Goal: Transaction & Acquisition: Book appointment/travel/reservation

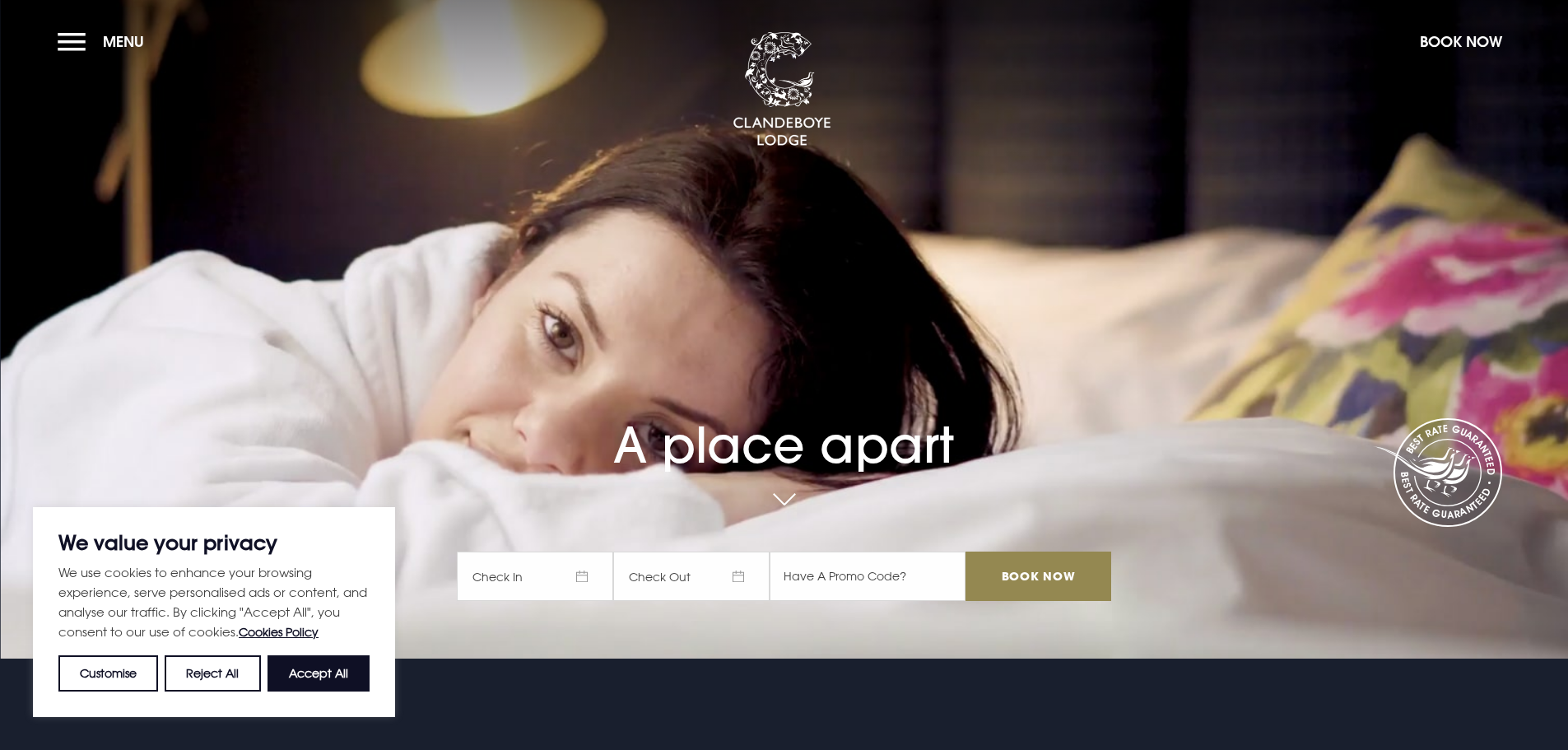
click at [533, 584] on span "Check In" at bounding box center [535, 576] width 156 height 49
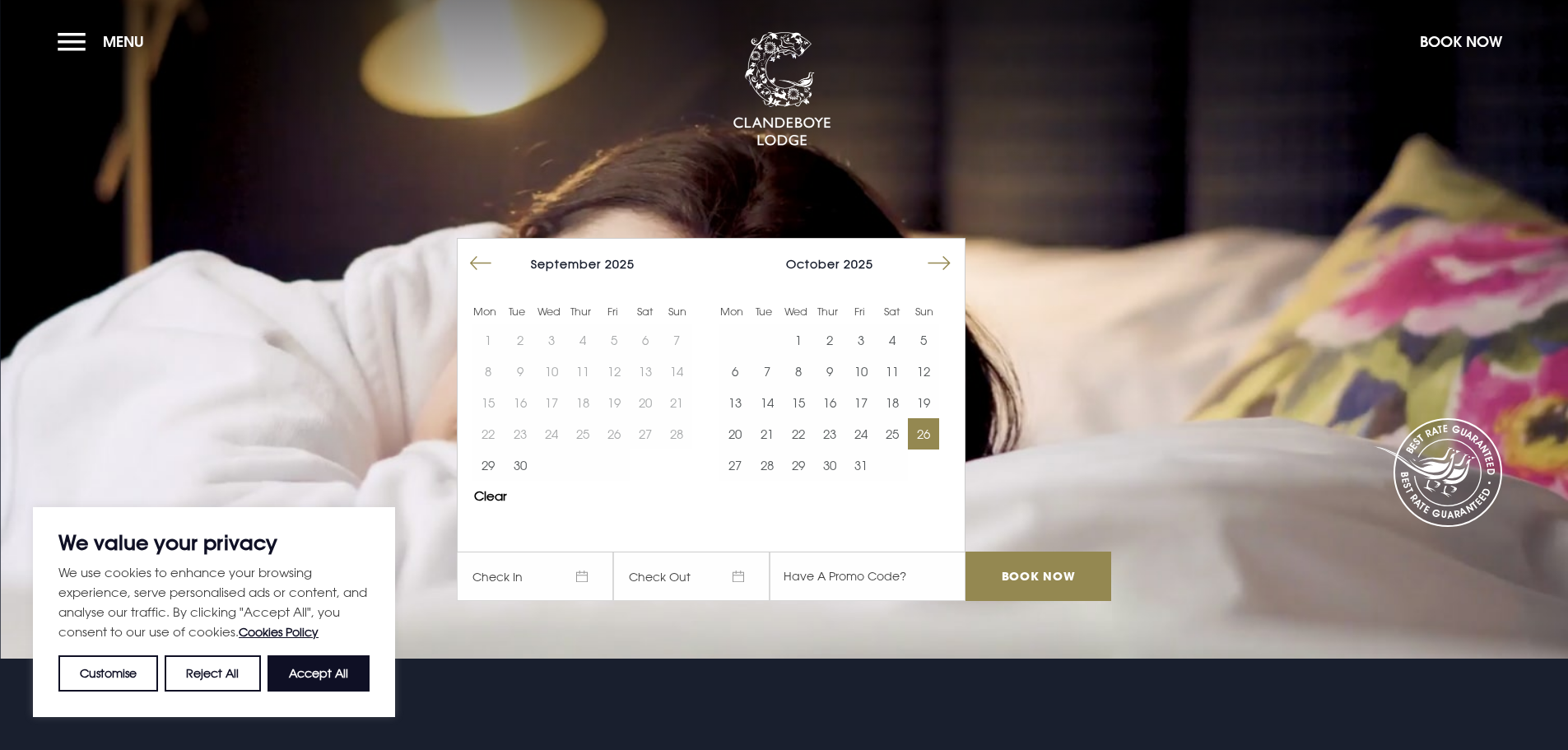
click at [932, 440] on button "26" at bounding box center [923, 433] width 31 height 31
click at [743, 467] on button "27" at bounding box center [735, 465] width 31 height 31
click at [1032, 579] on input "Book Now" at bounding box center [1037, 576] width 144 height 49
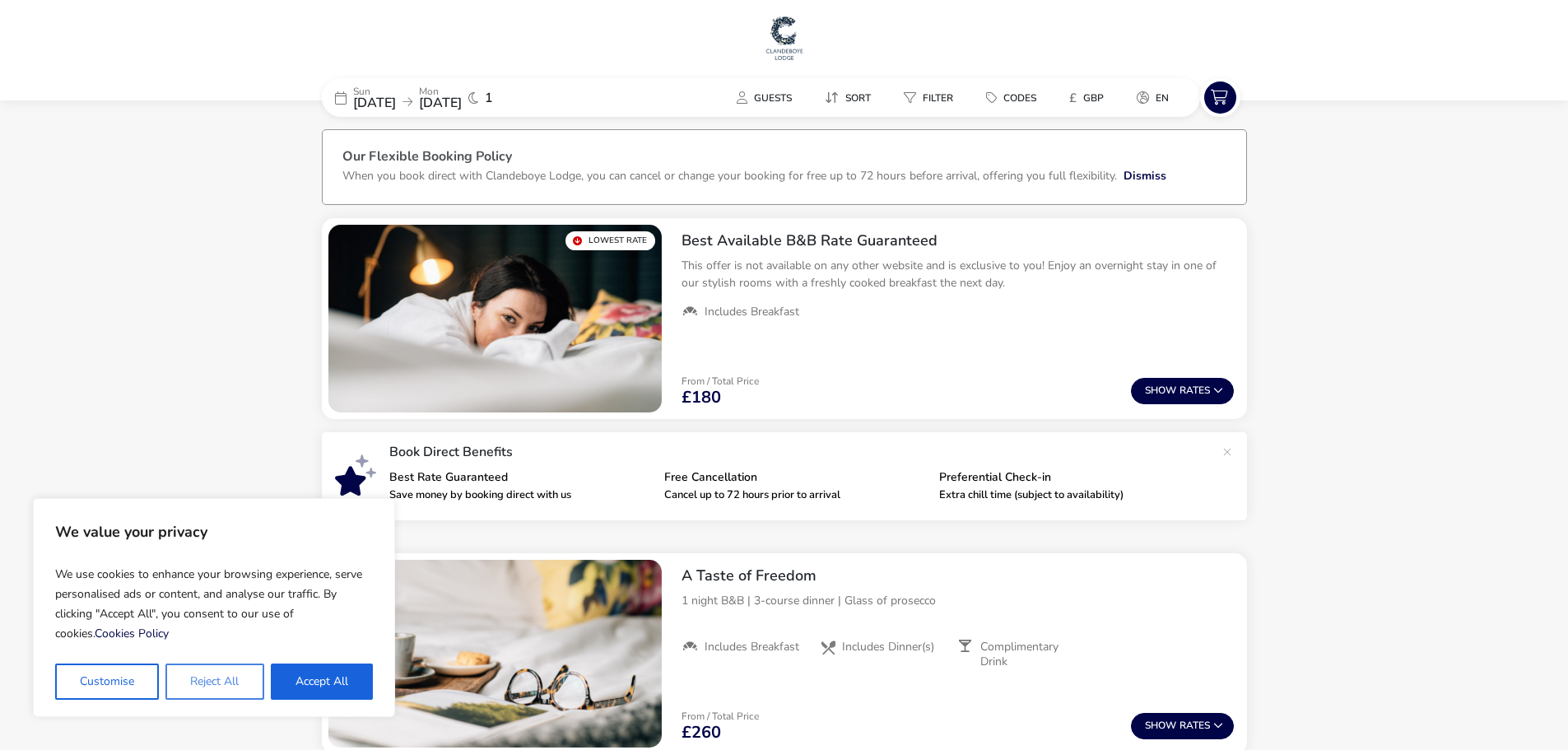
click at [231, 684] on button "Reject All" at bounding box center [213, 681] width 98 height 36
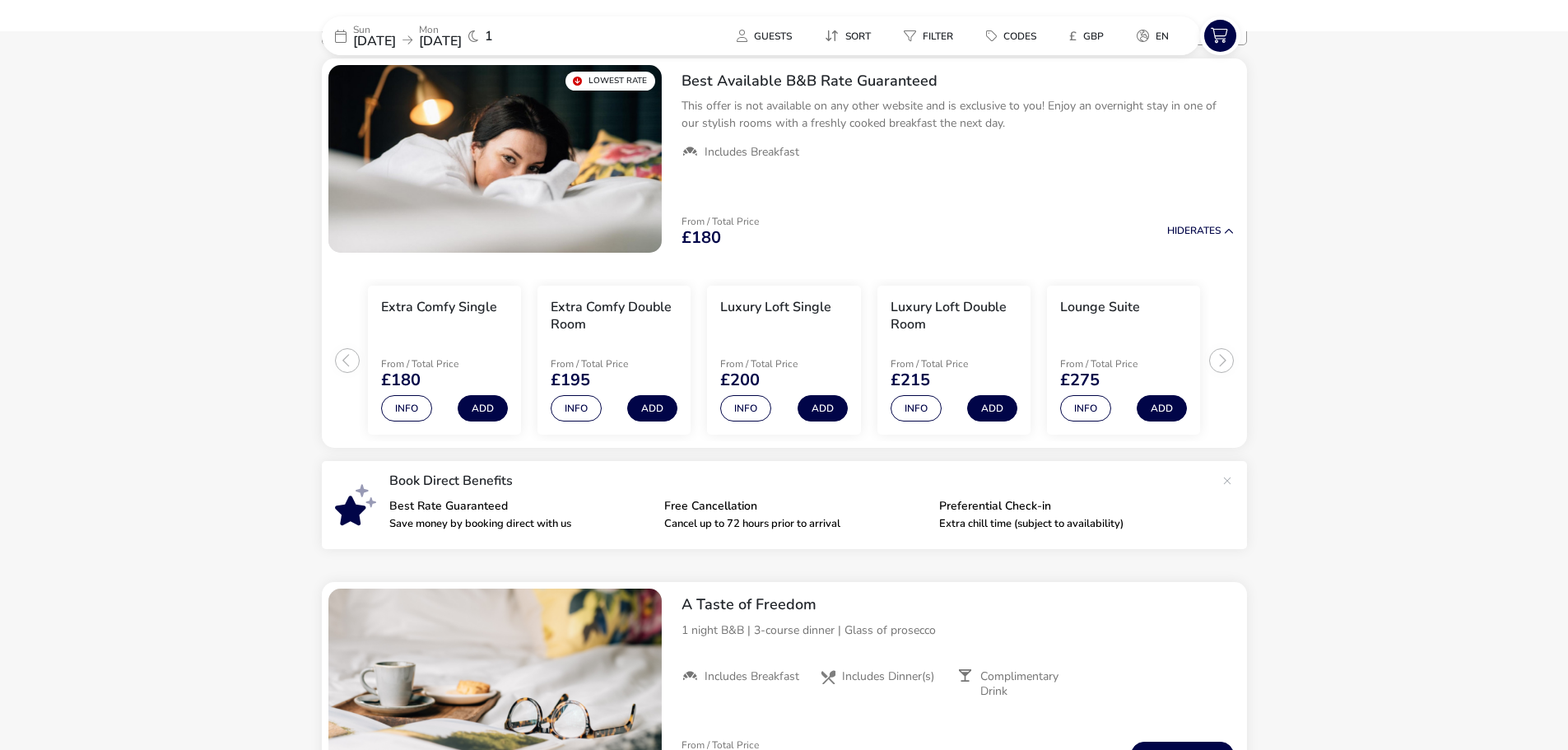
scroll to position [163, 0]
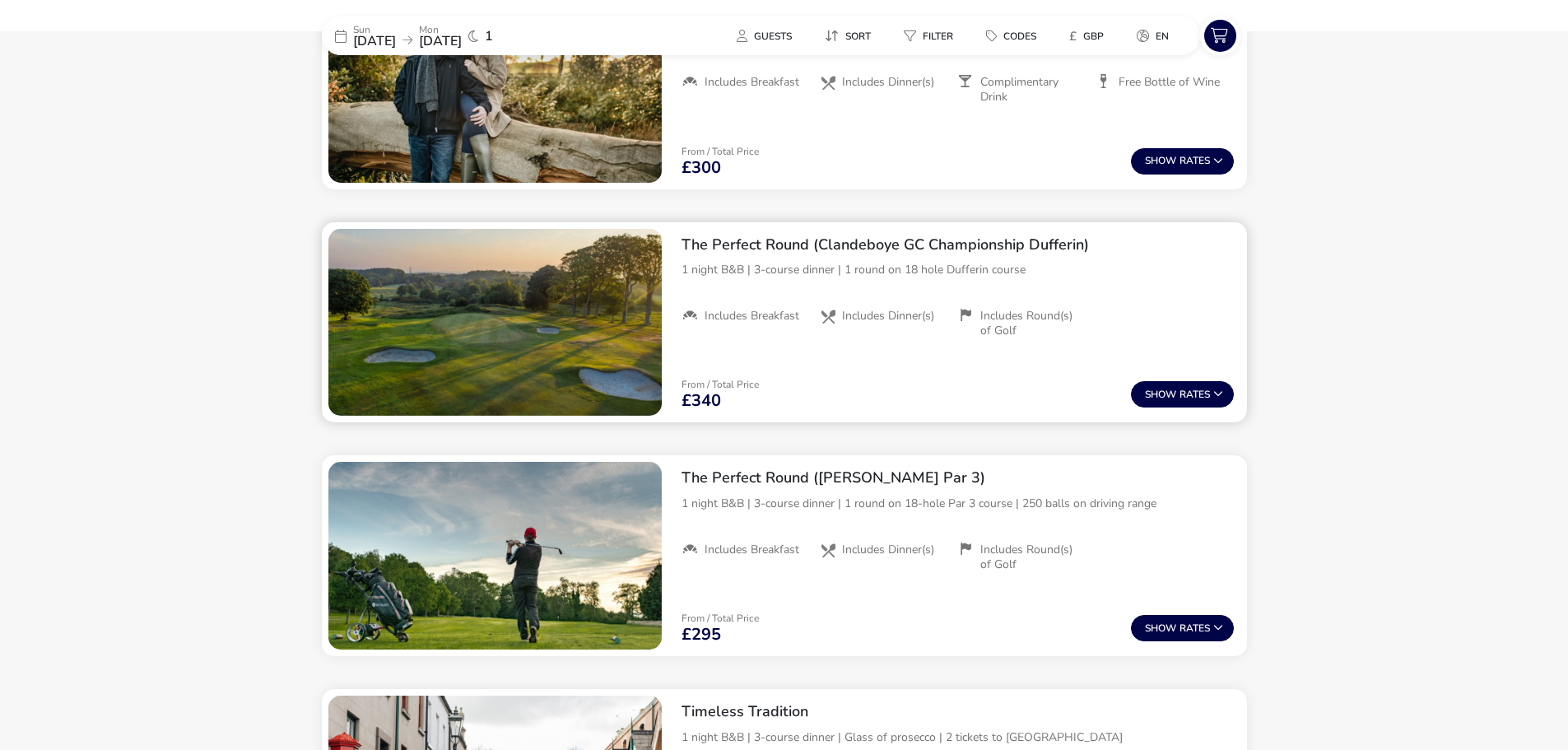
scroll to position [1702, 0]
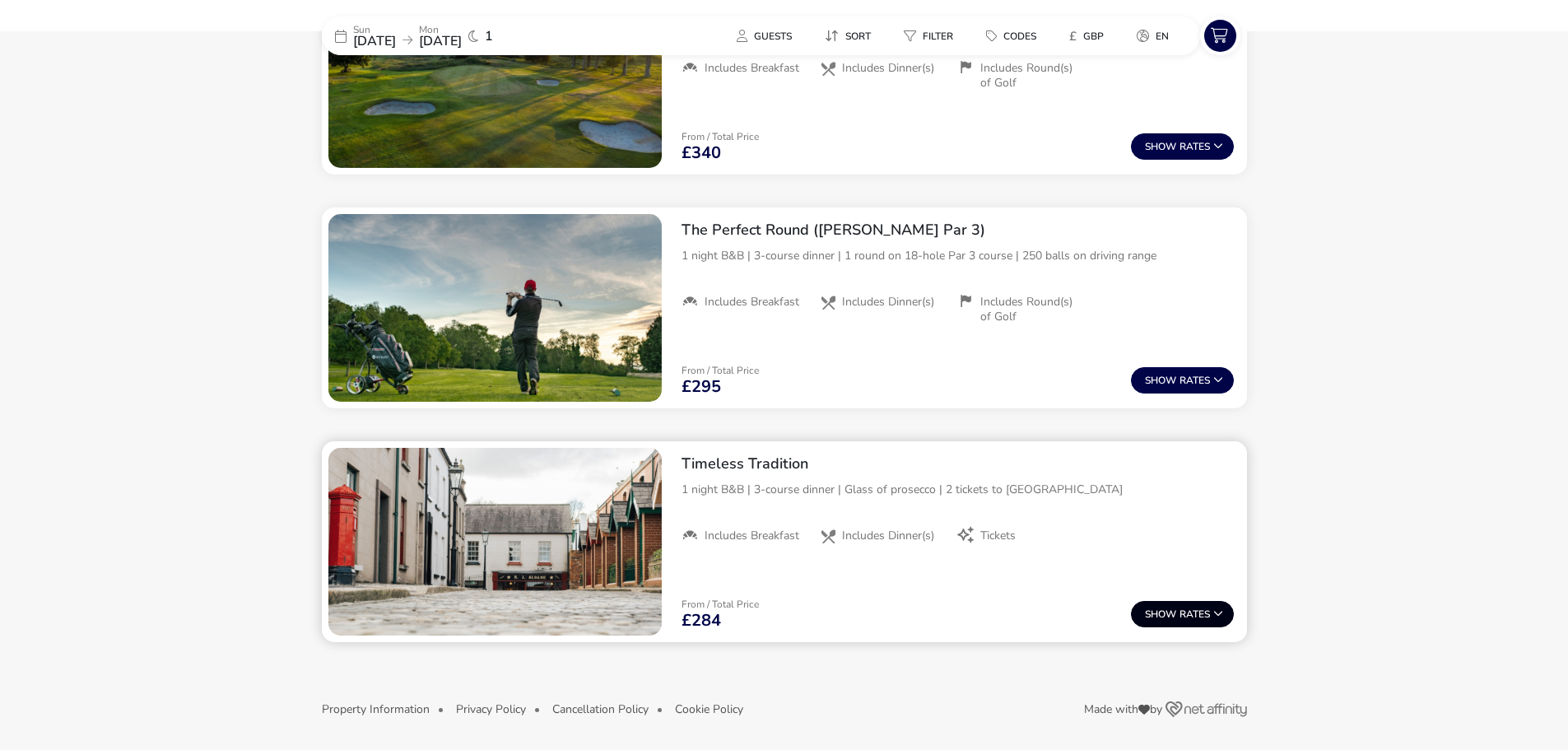
click at [1167, 622] on button "Show Rates" at bounding box center [1181, 614] width 103 height 26
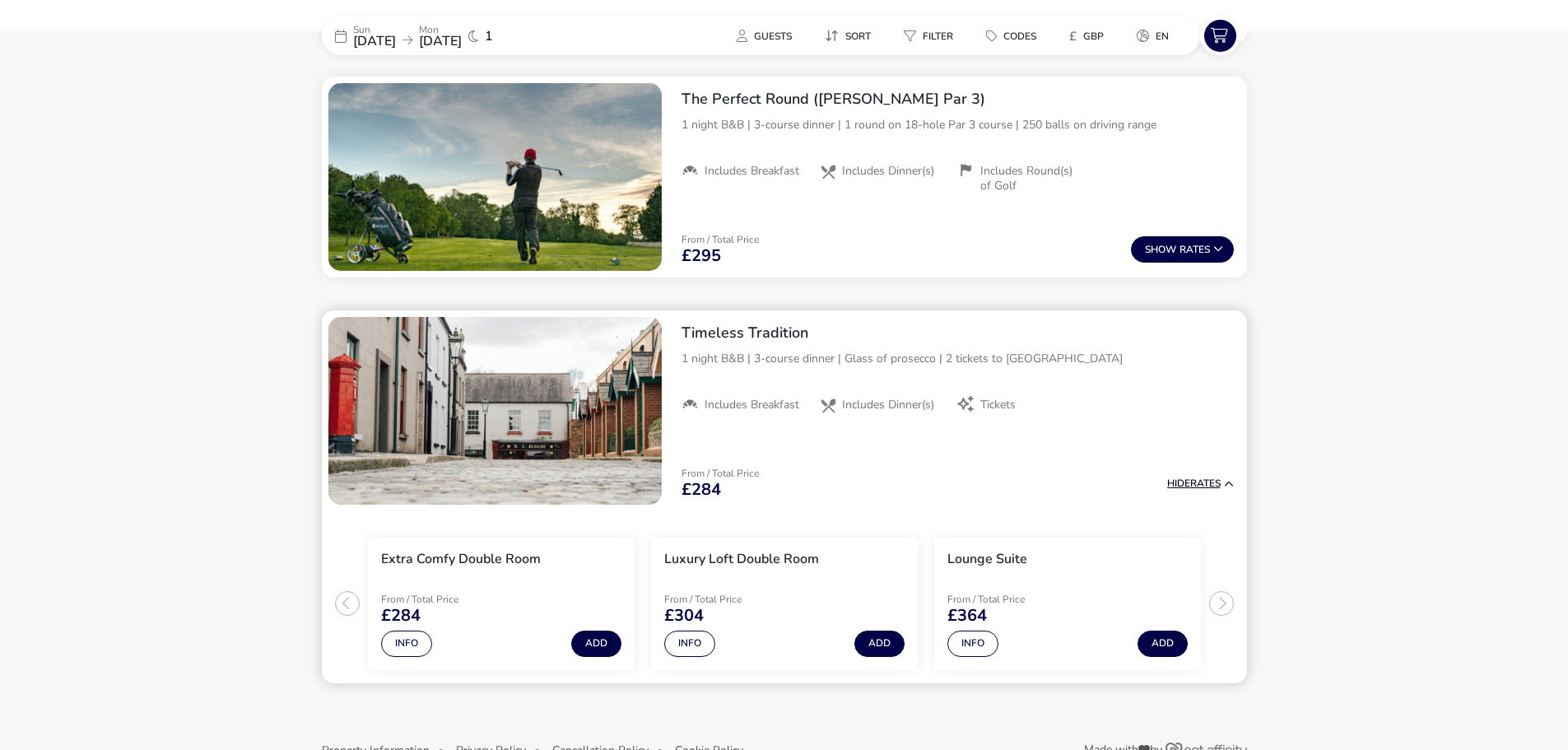
scroll to position [1874, 0]
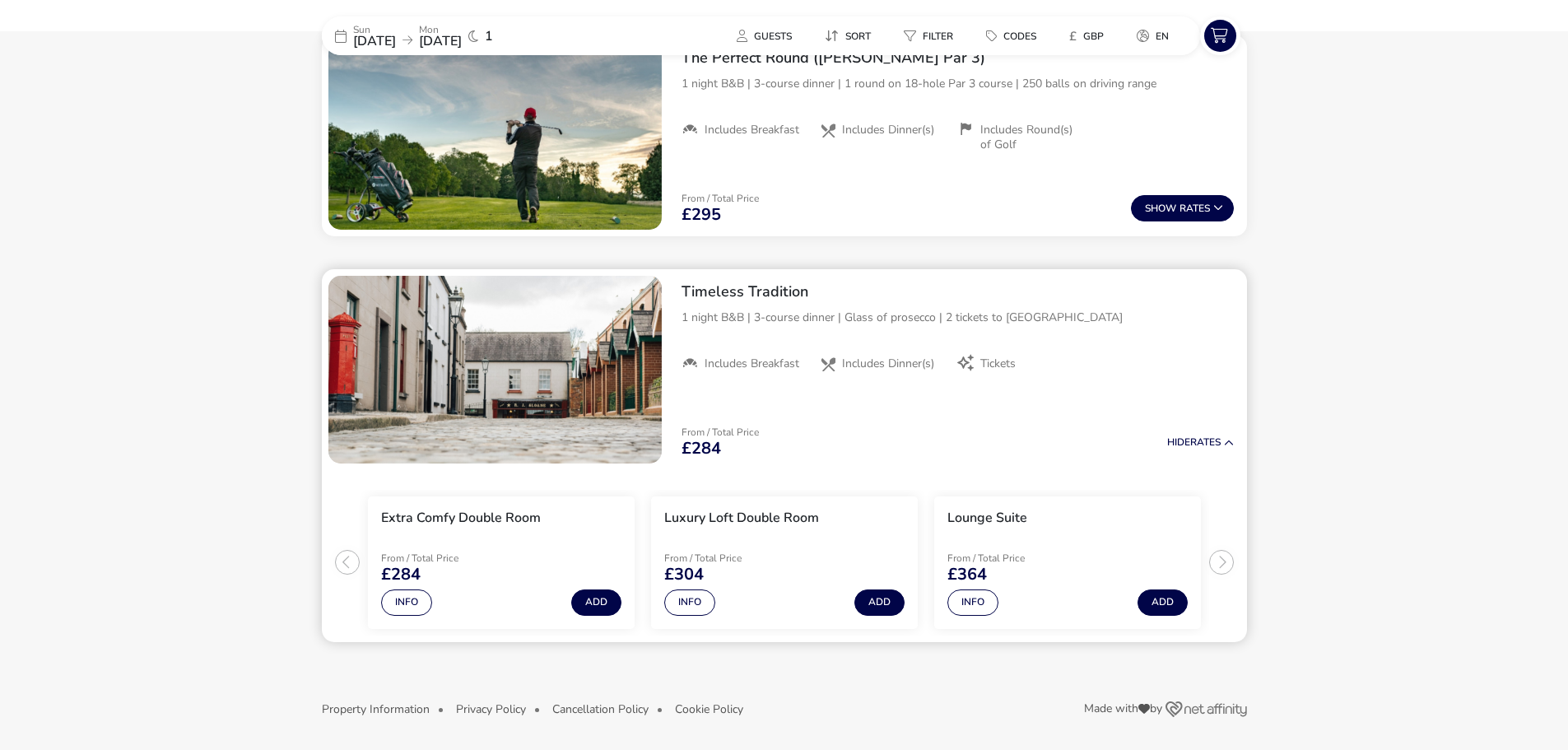
click at [647, 388] on img "1 / 1" at bounding box center [495, 369] width 334 height 188
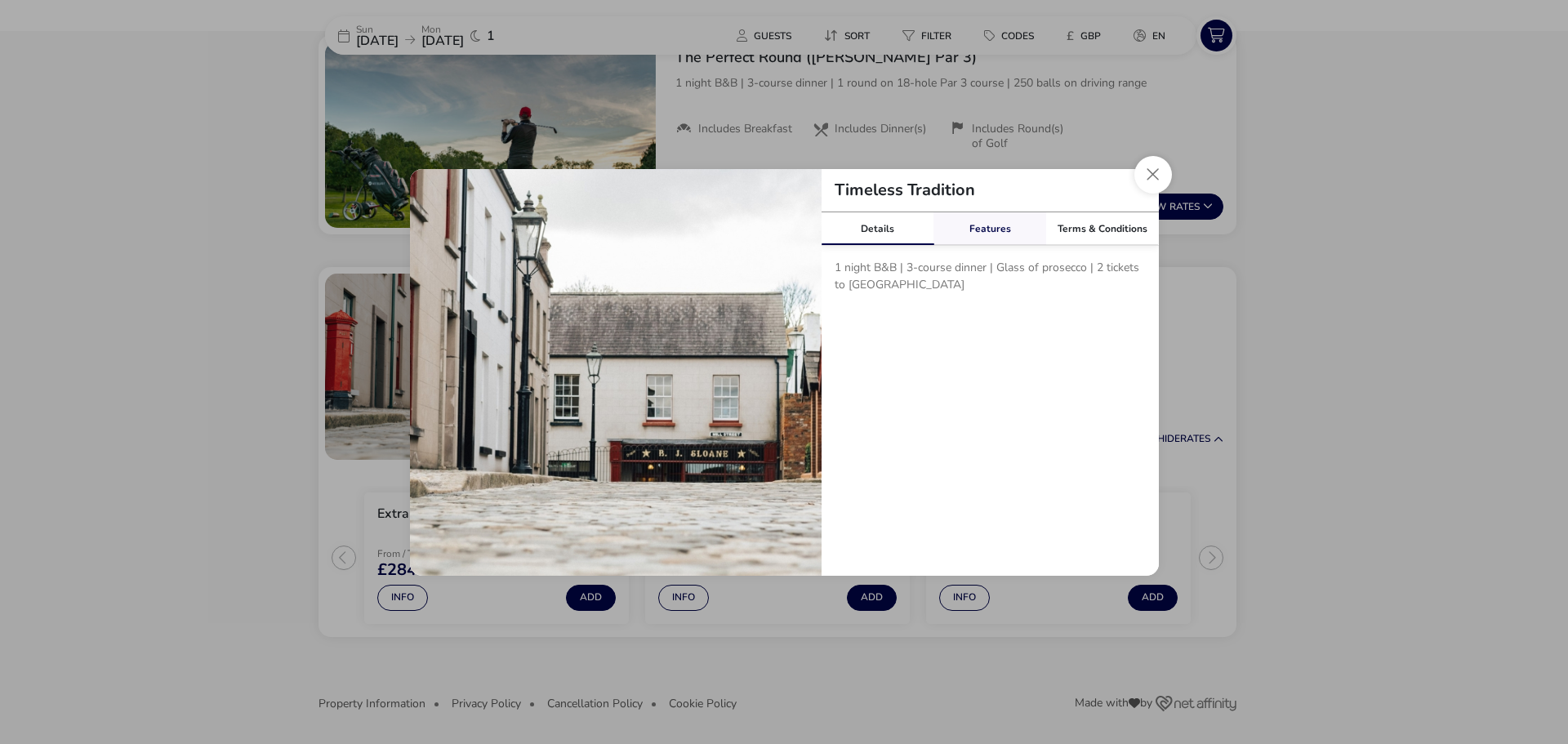
click at [997, 231] on link "Features" at bounding box center [990, 229] width 113 height 33
click at [876, 225] on link "Details" at bounding box center [878, 229] width 113 height 33
click at [1160, 174] on button "Close modal" at bounding box center [1153, 174] width 37 height 37
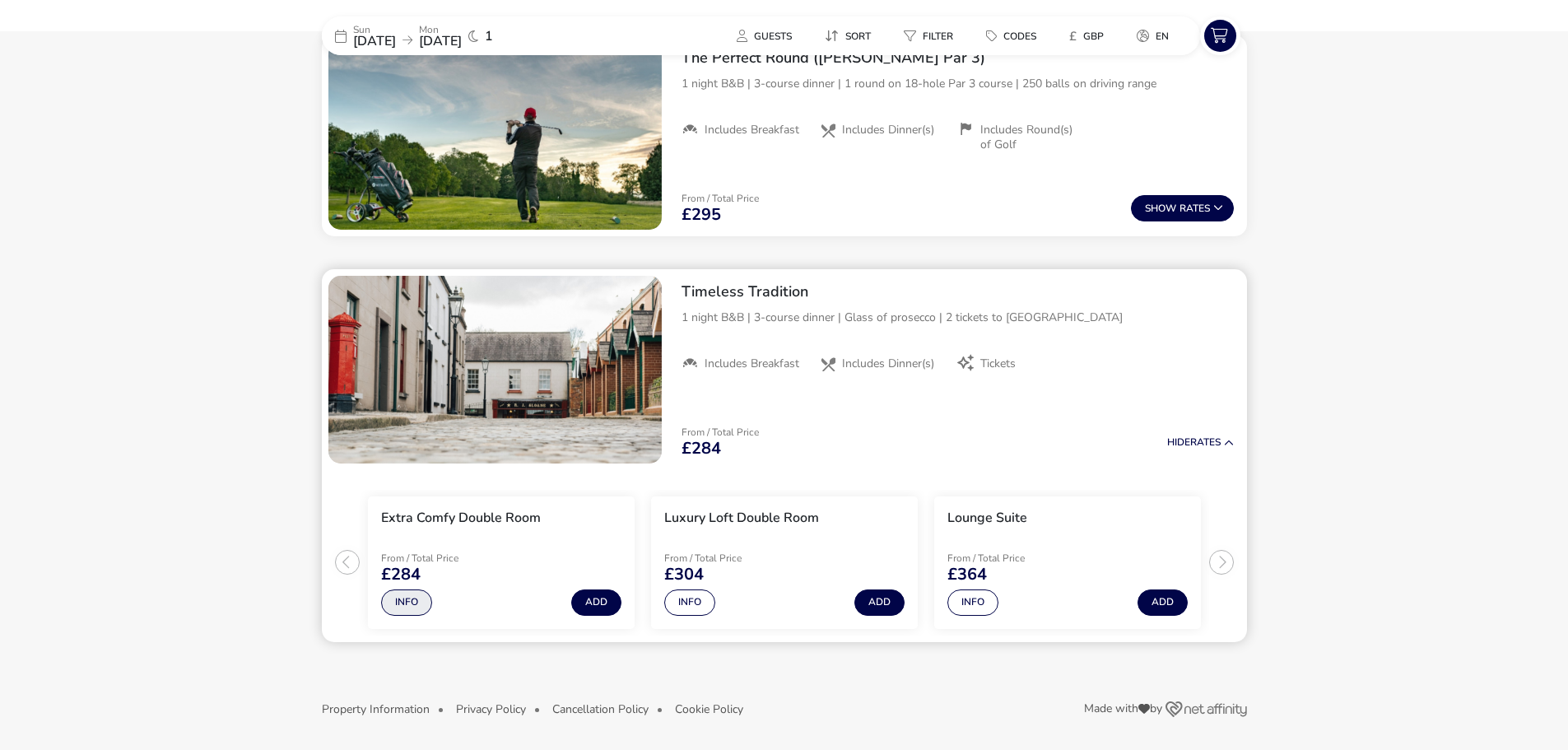
click at [412, 609] on button "Info" at bounding box center [406, 602] width 51 height 26
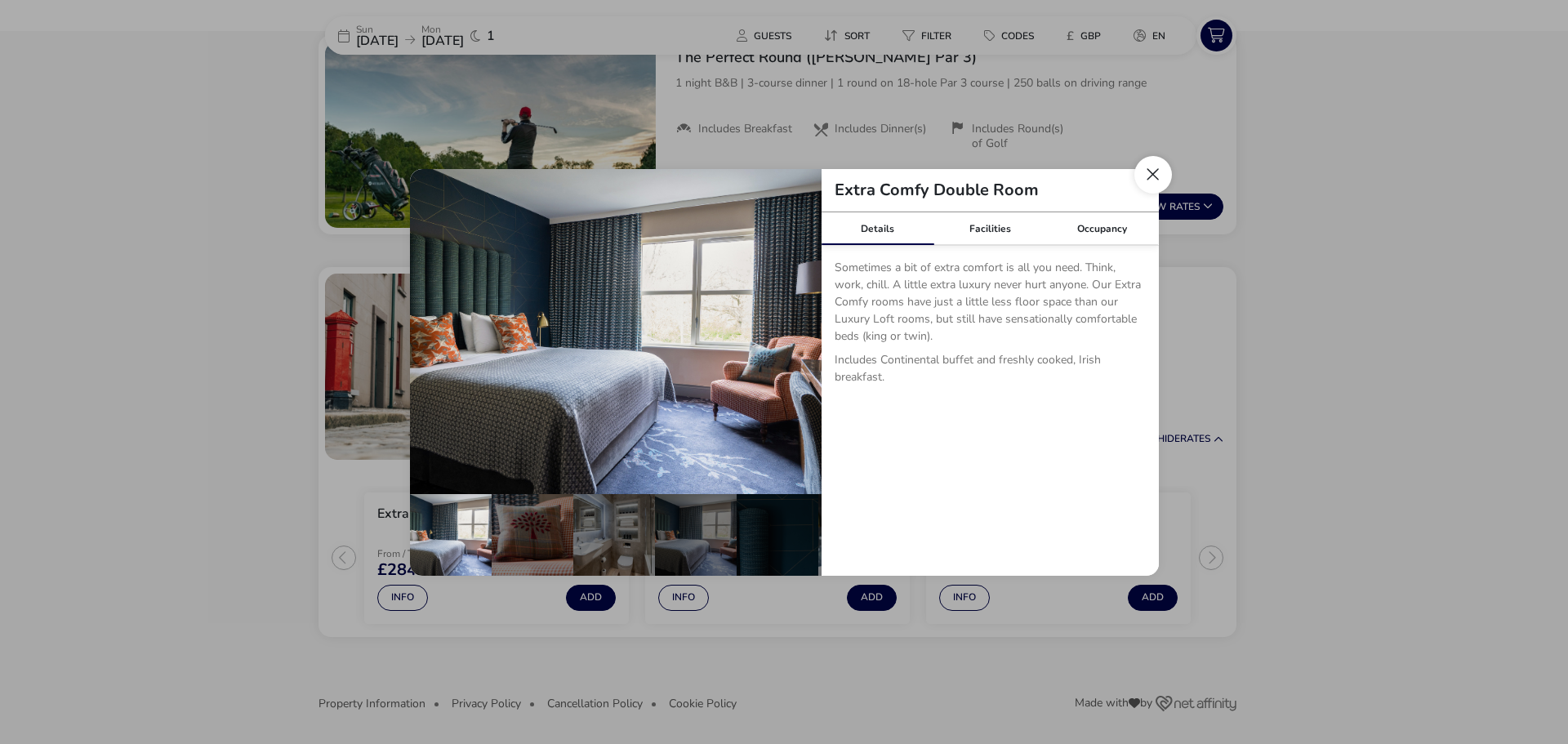
click at [1158, 189] on button "Close dialog" at bounding box center [1153, 174] width 37 height 37
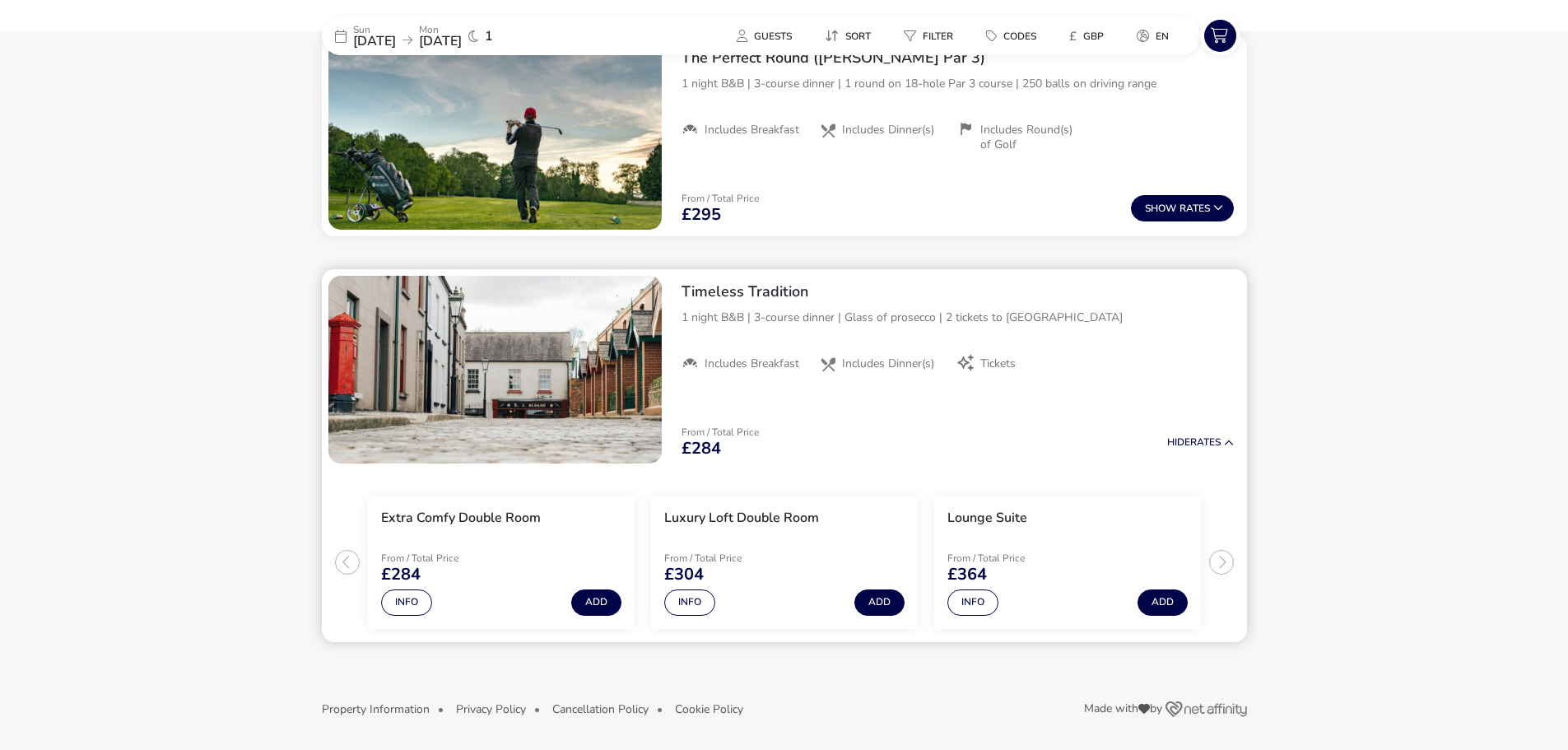
click at [1216, 562] on ul "Extra Comfy Double Room From / Total Price £284 Info Add Luxury Loft Double Roo…" at bounding box center [784, 556] width 925 height 172
click at [346, 568] on ul "Extra Comfy Double Room From / Total Price £284 Info Add Luxury Loft Double Roo…" at bounding box center [784, 556] width 925 height 172
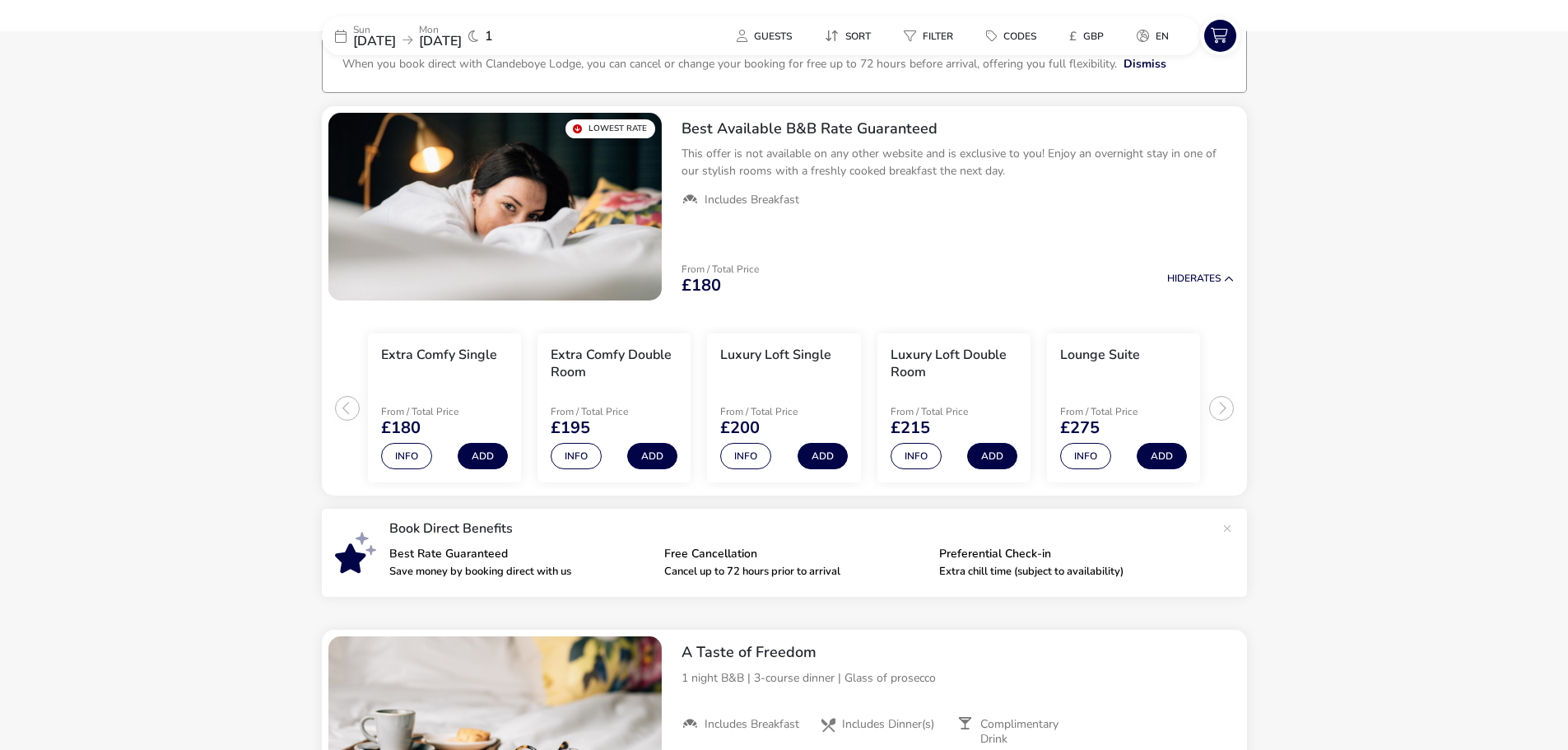
scroll to position [0, 0]
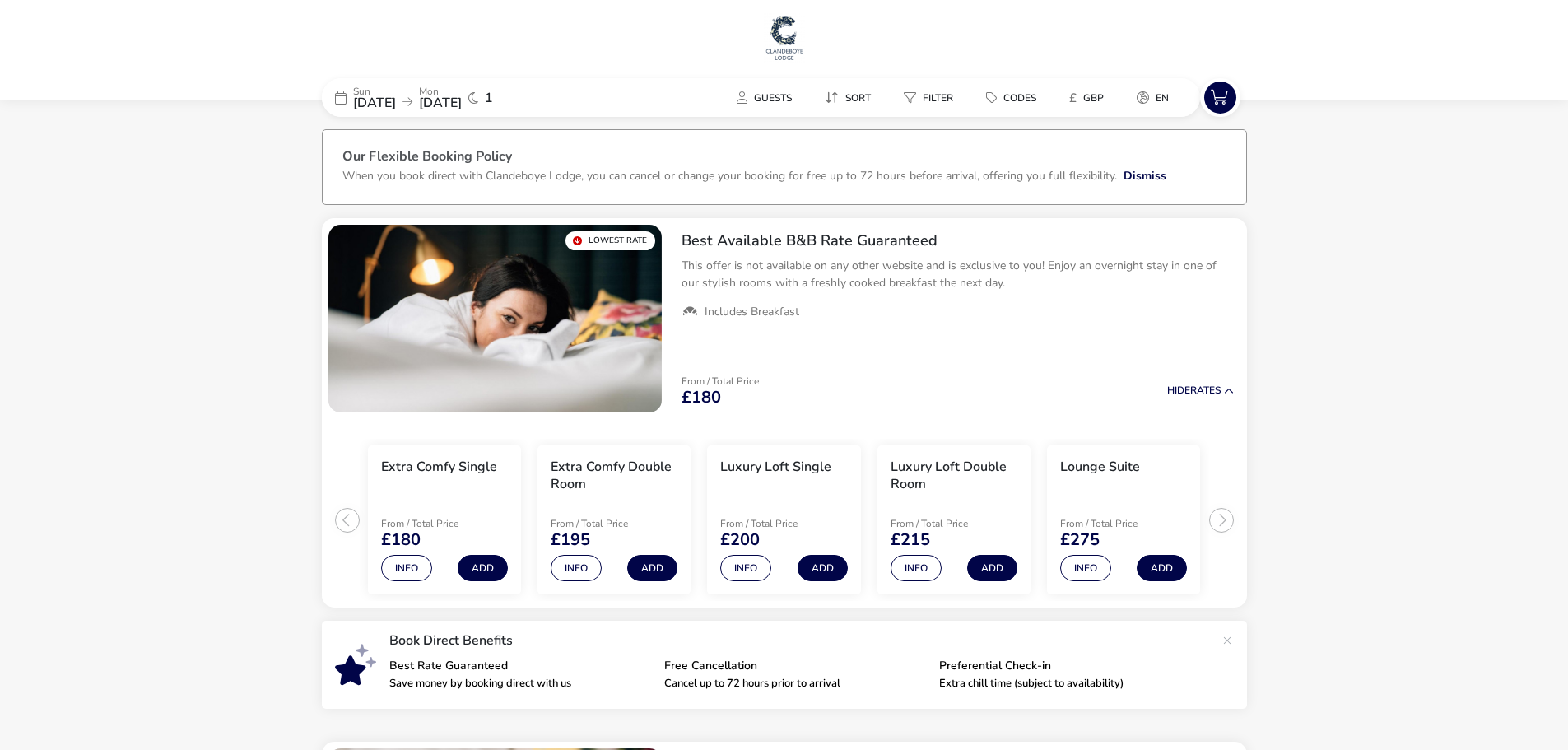
click at [396, 105] on span "26 Oct 2025" at bounding box center [375, 103] width 43 height 18
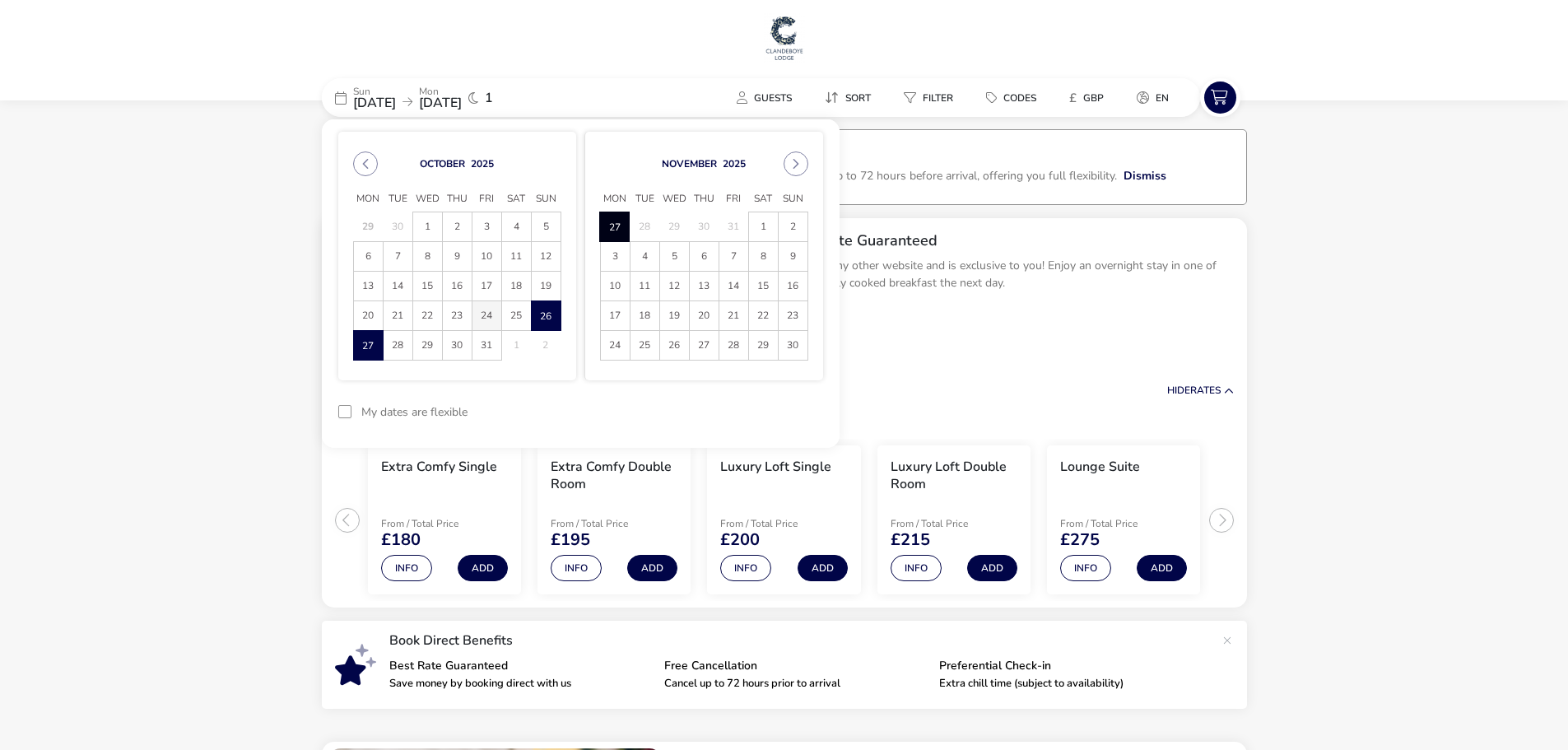
click at [487, 313] on span "24" at bounding box center [487, 316] width 29 height 29
click at [513, 313] on span "25" at bounding box center [517, 316] width 29 height 29
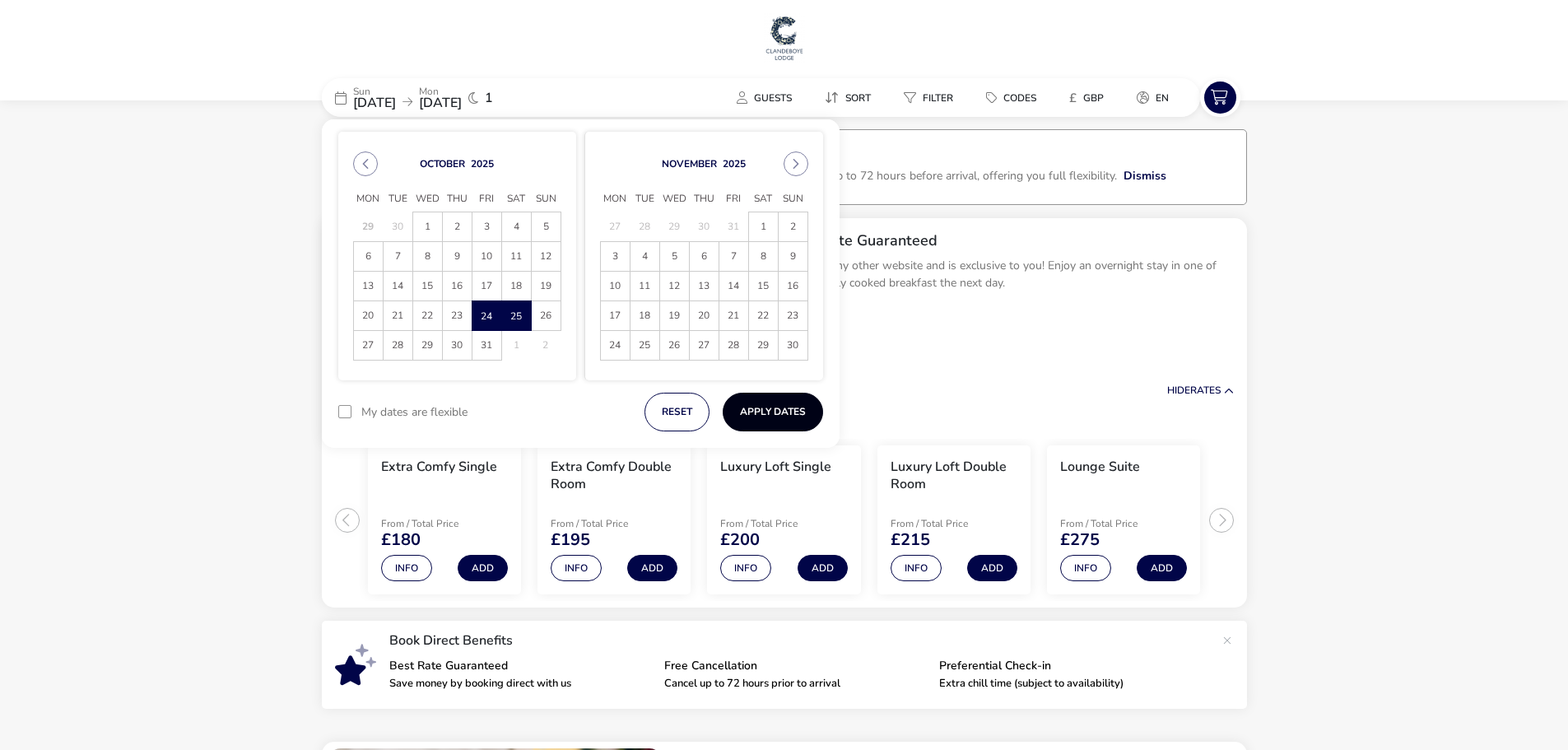
click at [751, 414] on button "Apply Dates" at bounding box center [772, 412] width 100 height 39
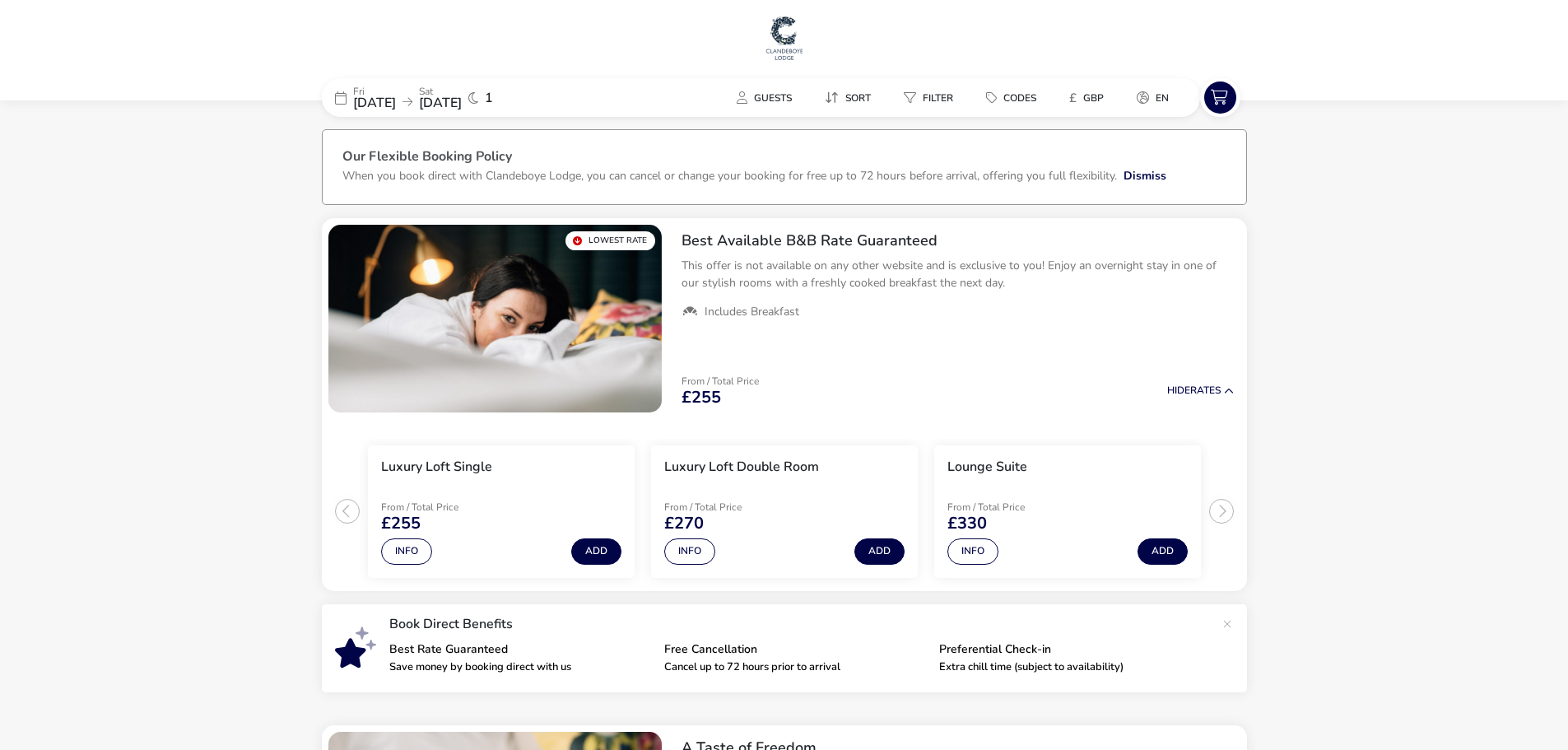
click at [778, 39] on img at bounding box center [784, 38] width 41 height 49
